Goal: Transaction & Acquisition: Purchase product/service

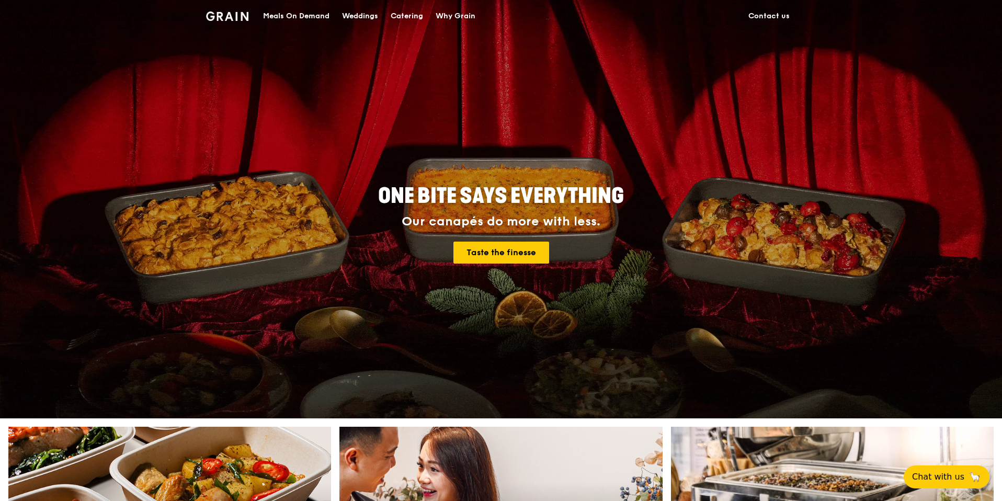
click at [284, 17] on div "Meals On Demand" at bounding box center [296, 16] width 66 height 31
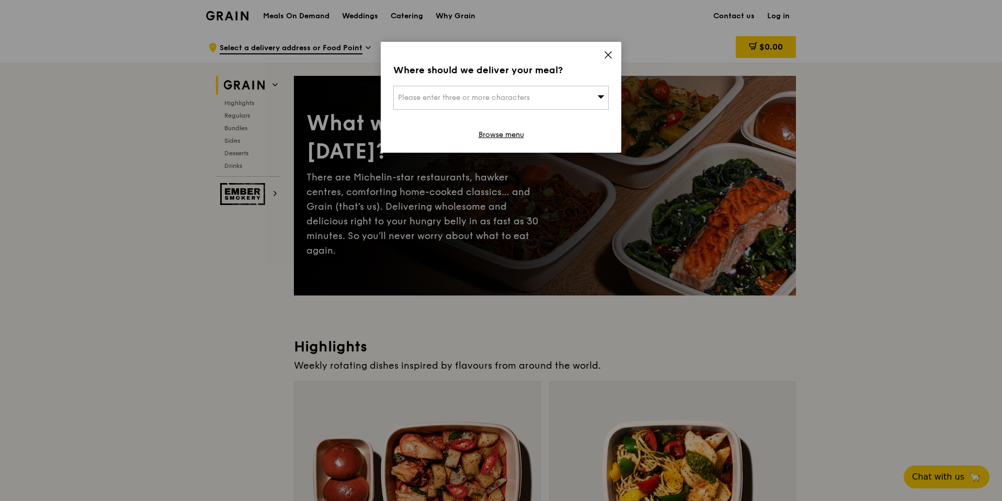
click at [518, 92] on div "Please enter three or more characters" at bounding box center [501, 98] width 216 height 24
click at [602, 52] on div "Where should we deliver your meal? Please enter three or more characters Please…" at bounding box center [501, 97] width 241 height 111
click at [607, 53] on icon at bounding box center [608, 55] width 6 height 6
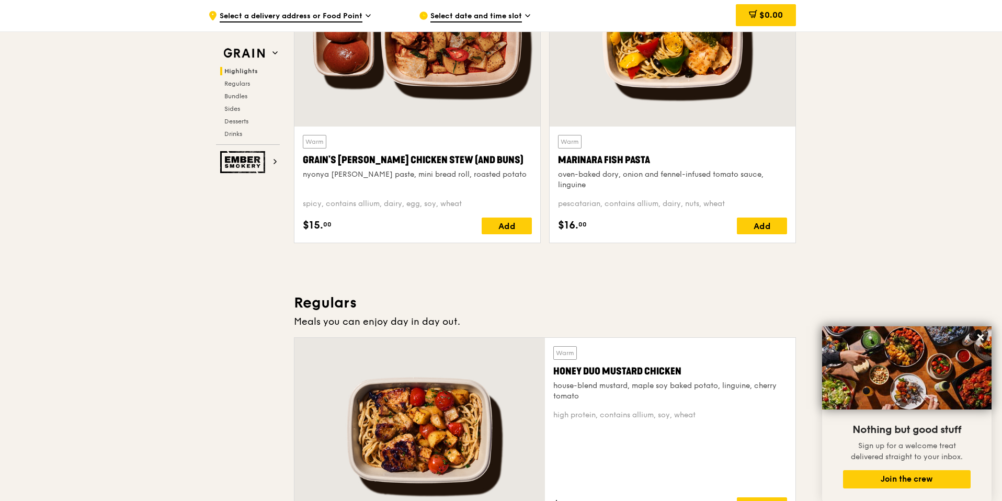
scroll to position [275, 0]
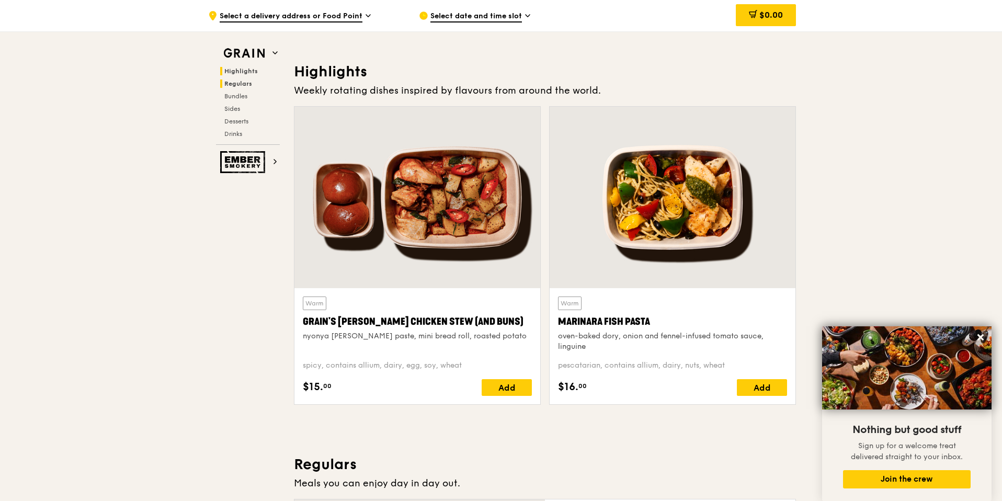
click at [234, 85] on span "Regulars" at bounding box center [238, 83] width 28 height 7
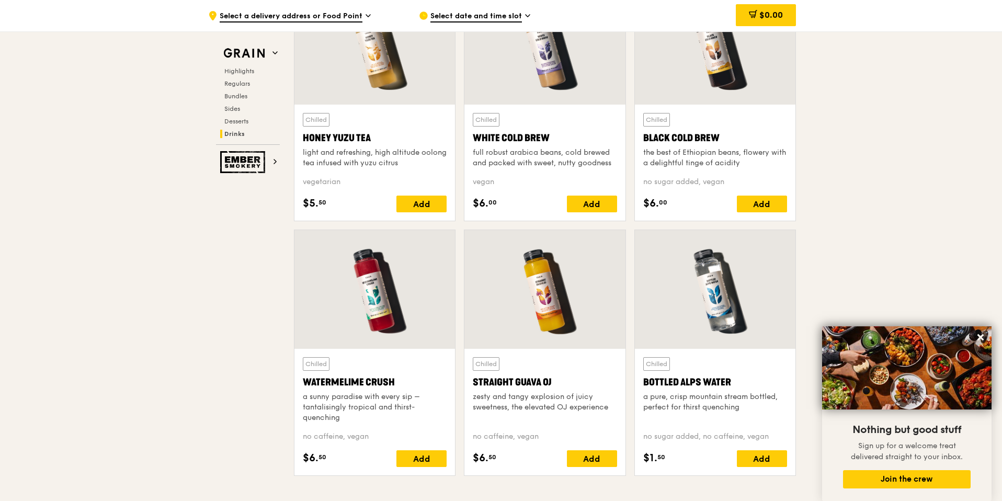
scroll to position [4187, 0]
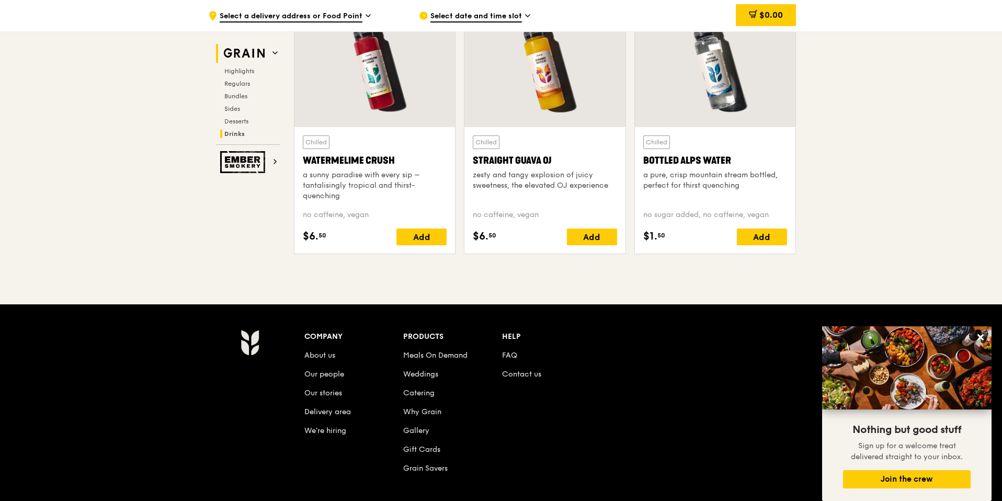
click at [243, 53] on img at bounding box center [244, 53] width 48 height 19
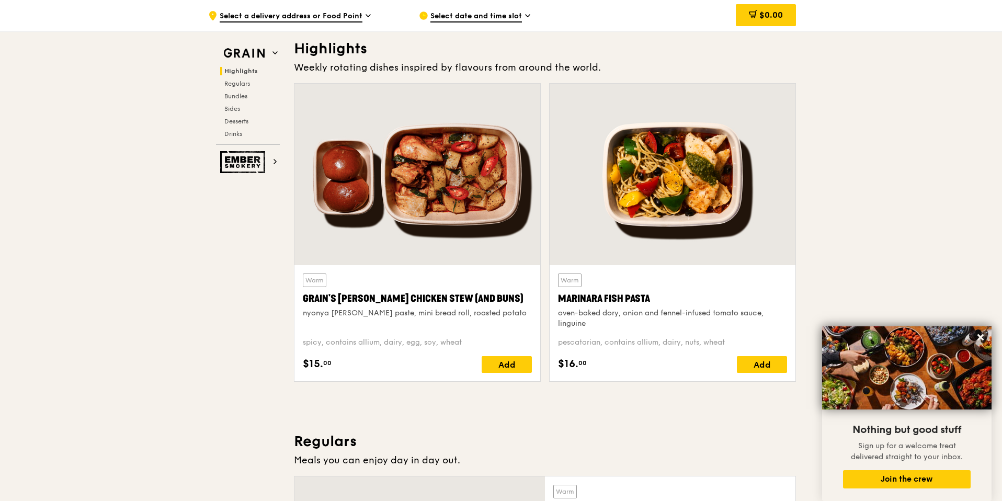
scroll to position [295, 0]
